Goal: Check status: Check status

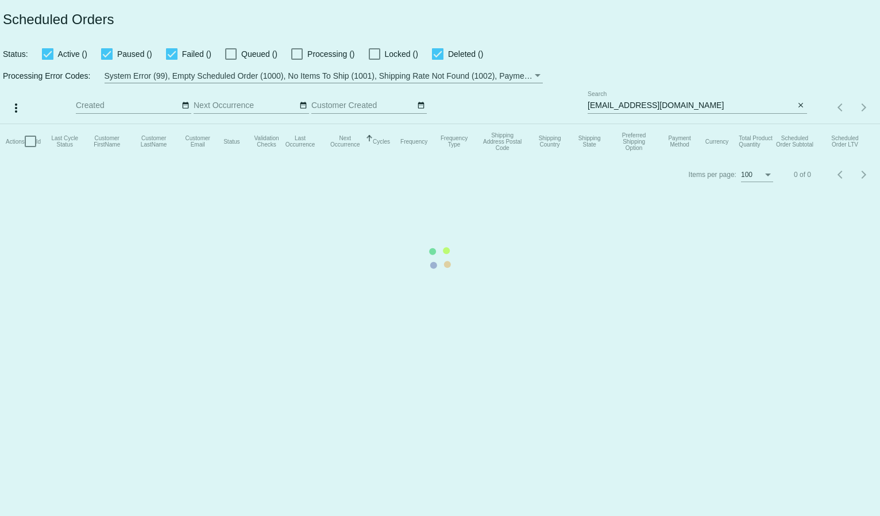
click at [616, 124] on mat-table "Actions Id Last Cycle Status Customer FirstName Customer LastName Customer Emai…" at bounding box center [440, 141] width 880 height 34
click at [615, 124] on mat-table "Actions Id Last Cycle Status Customer FirstName Customer LastName Customer Emai…" at bounding box center [440, 141] width 880 height 34
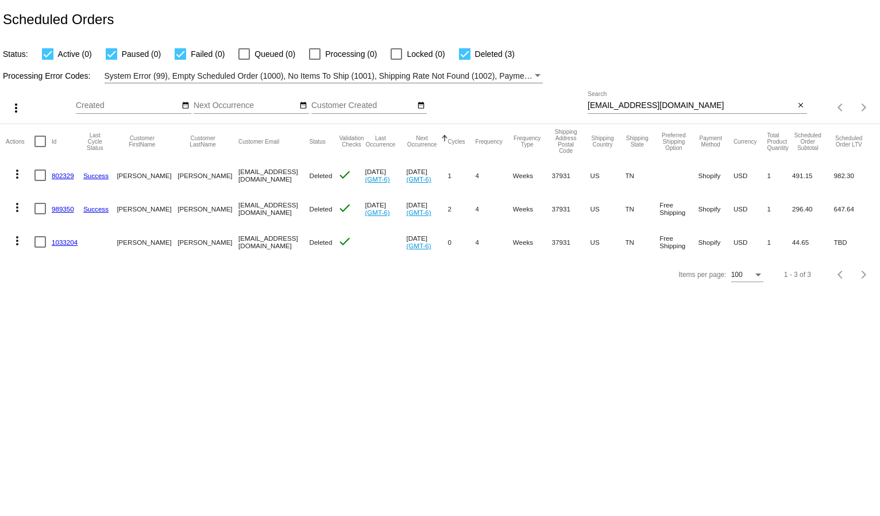
click at [615, 105] on input "[EMAIL_ADDRESS][DOMAIN_NAME]" at bounding box center [691, 105] width 207 height 9
click at [640, 70] on app-dashboard-scheduled-orders "Scheduled Orders Status: Active (0) Paused (0) Failed (0) Queued (0) Processing…" at bounding box center [440, 145] width 880 height 291
